Goal: Information Seeking & Learning: Find specific fact

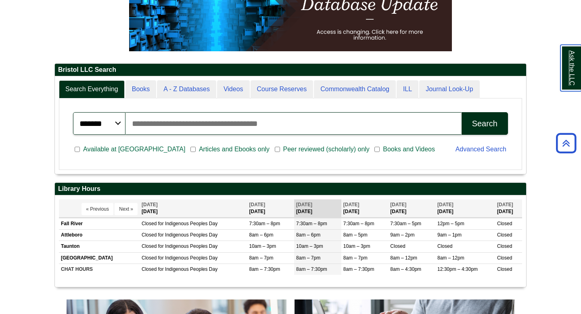
scroll to position [97, 471]
click at [162, 128] on input "Search articles, books, journals & more" at bounding box center [293, 123] width 336 height 23
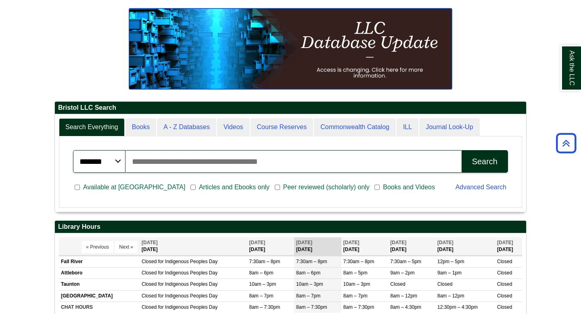
click at [354, 72] on img at bounding box center [290, 48] width 323 height 81
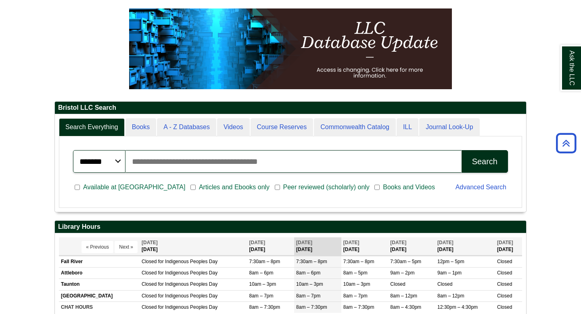
click at [173, 167] on input "Search articles, books, journals & more" at bounding box center [293, 161] width 336 height 23
click at [461, 150] on button "Search" at bounding box center [484, 161] width 46 height 23
type input "**********"
click at [461, 150] on button "Search" at bounding box center [484, 161] width 46 height 23
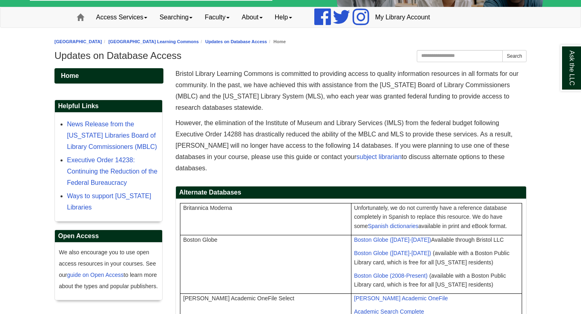
scroll to position [55, 0]
